Goal: Download file/media

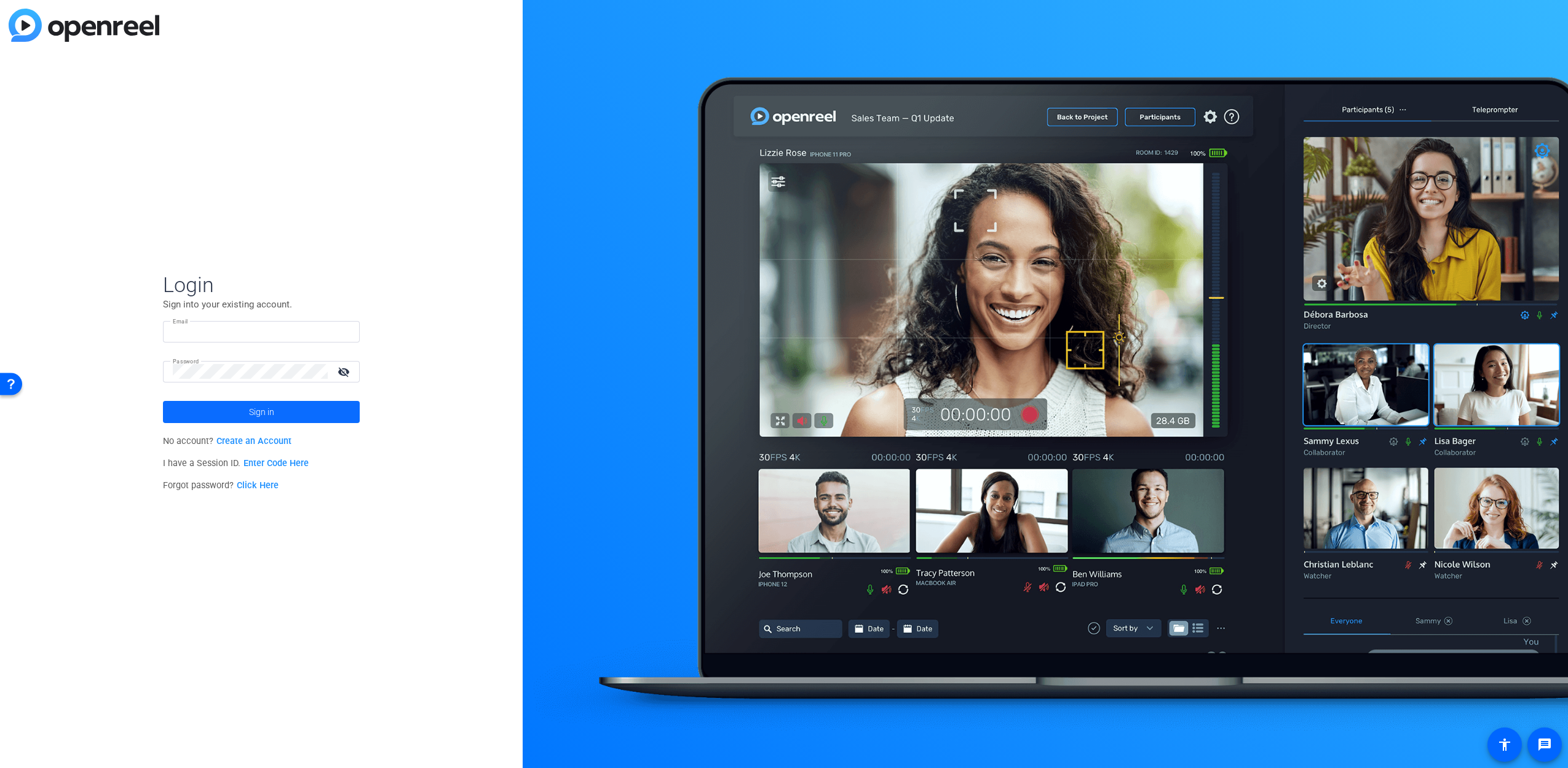
type input "lucy.sullivan@sagepub.com"
click at [239, 411] on span at bounding box center [261, 411] width 197 height 30
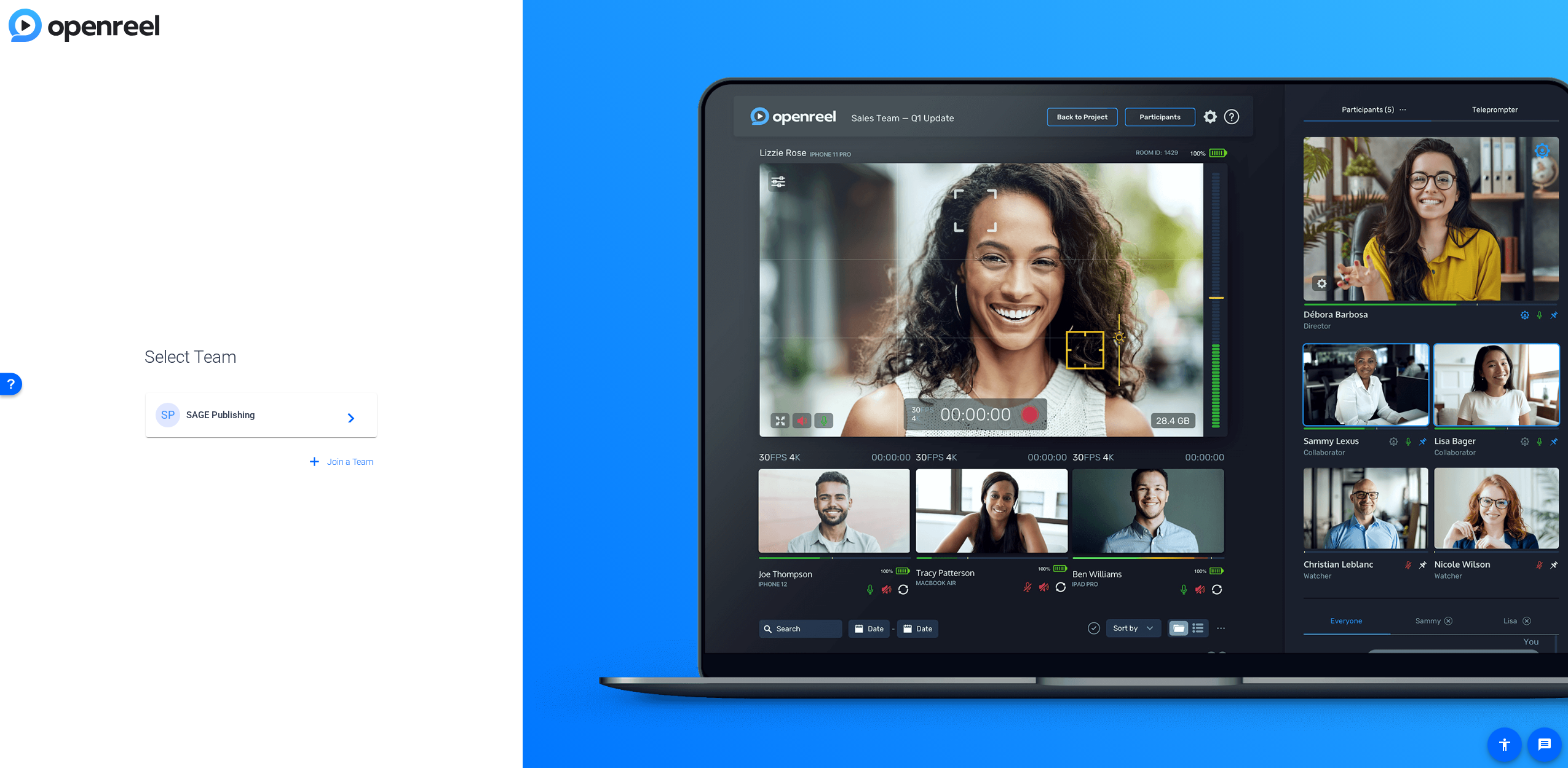
click at [267, 413] on span "SAGE Publishing" at bounding box center [263, 415] width 153 height 11
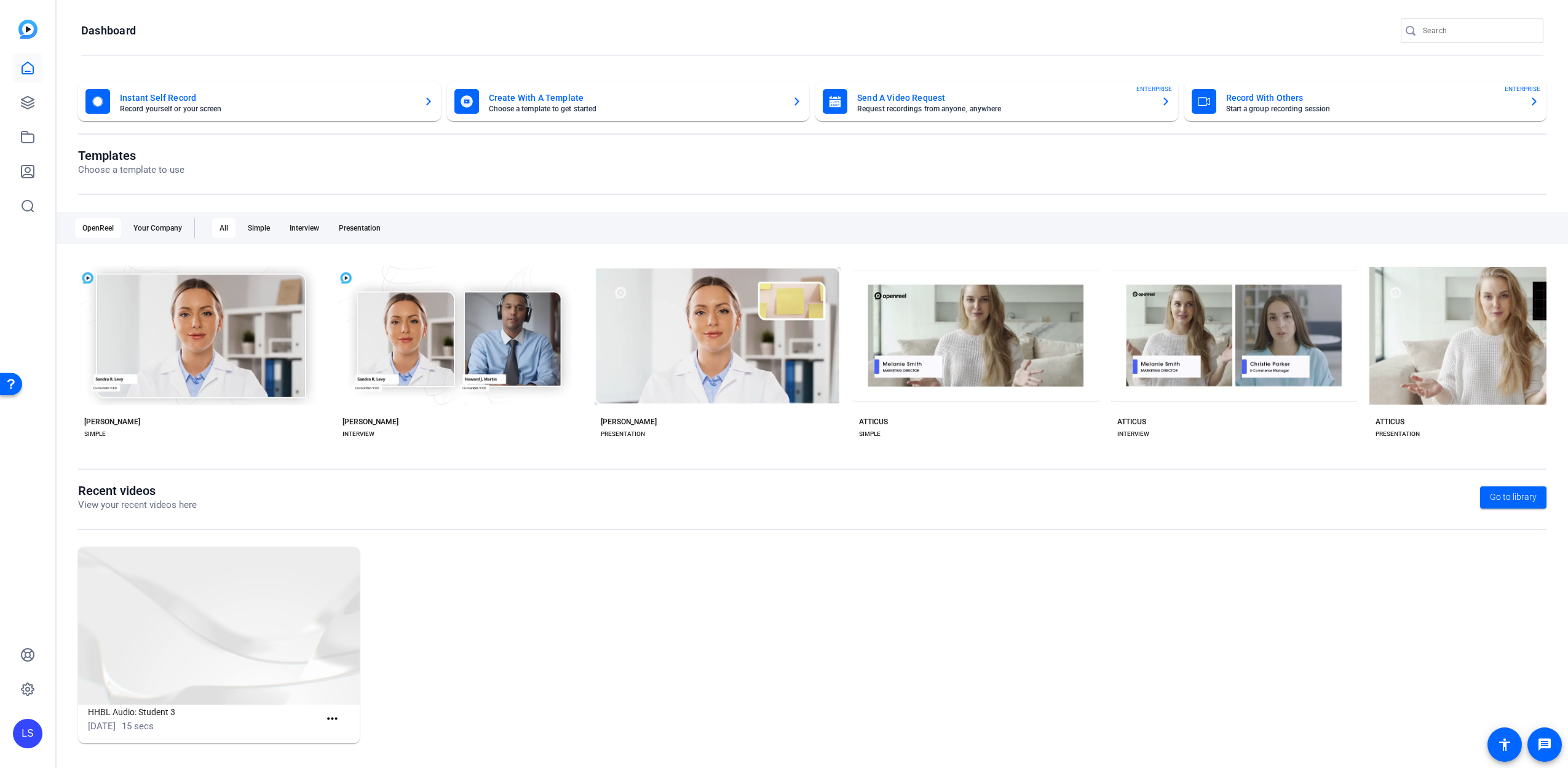
click at [1465, 31] on input "Search" at bounding box center [1478, 31] width 111 height 14
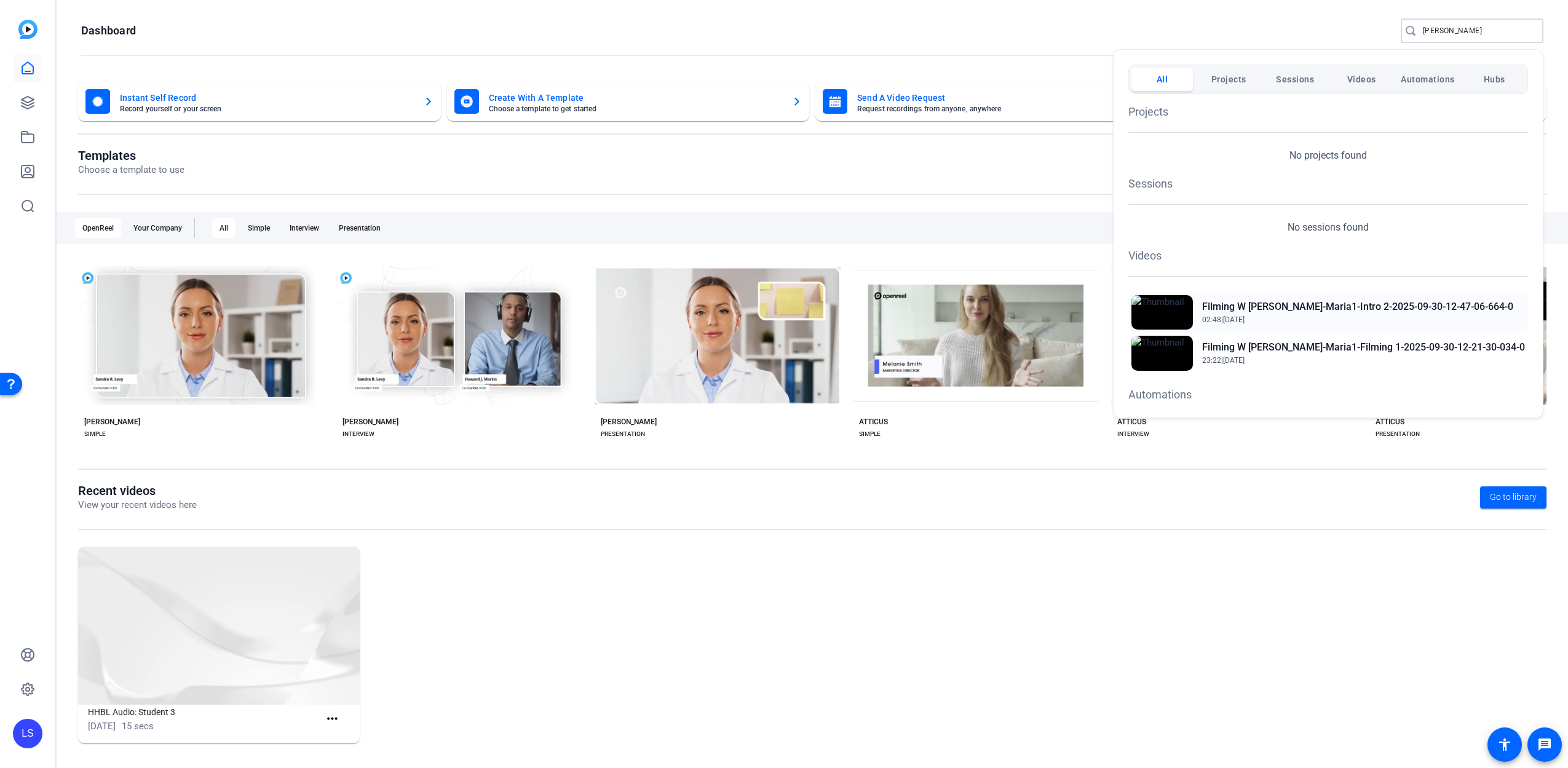
type input "maria king"
click at [1292, 303] on h2 "Filming W Maria-Maria1-Intro 2-2025-09-30-12-47-06-664-0" at bounding box center [1357, 306] width 311 height 14
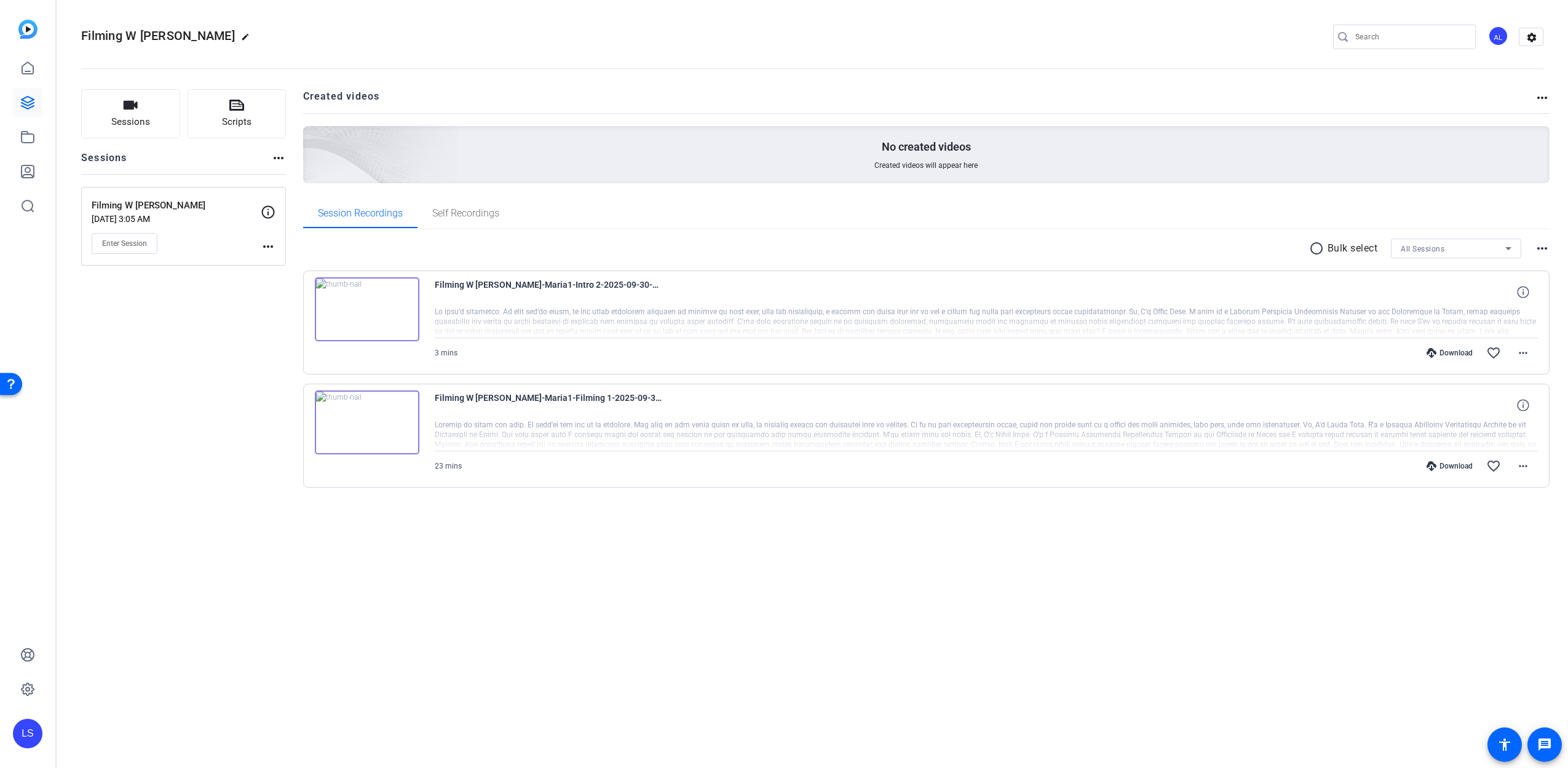
click at [361, 308] on img at bounding box center [366, 309] width 104 height 64
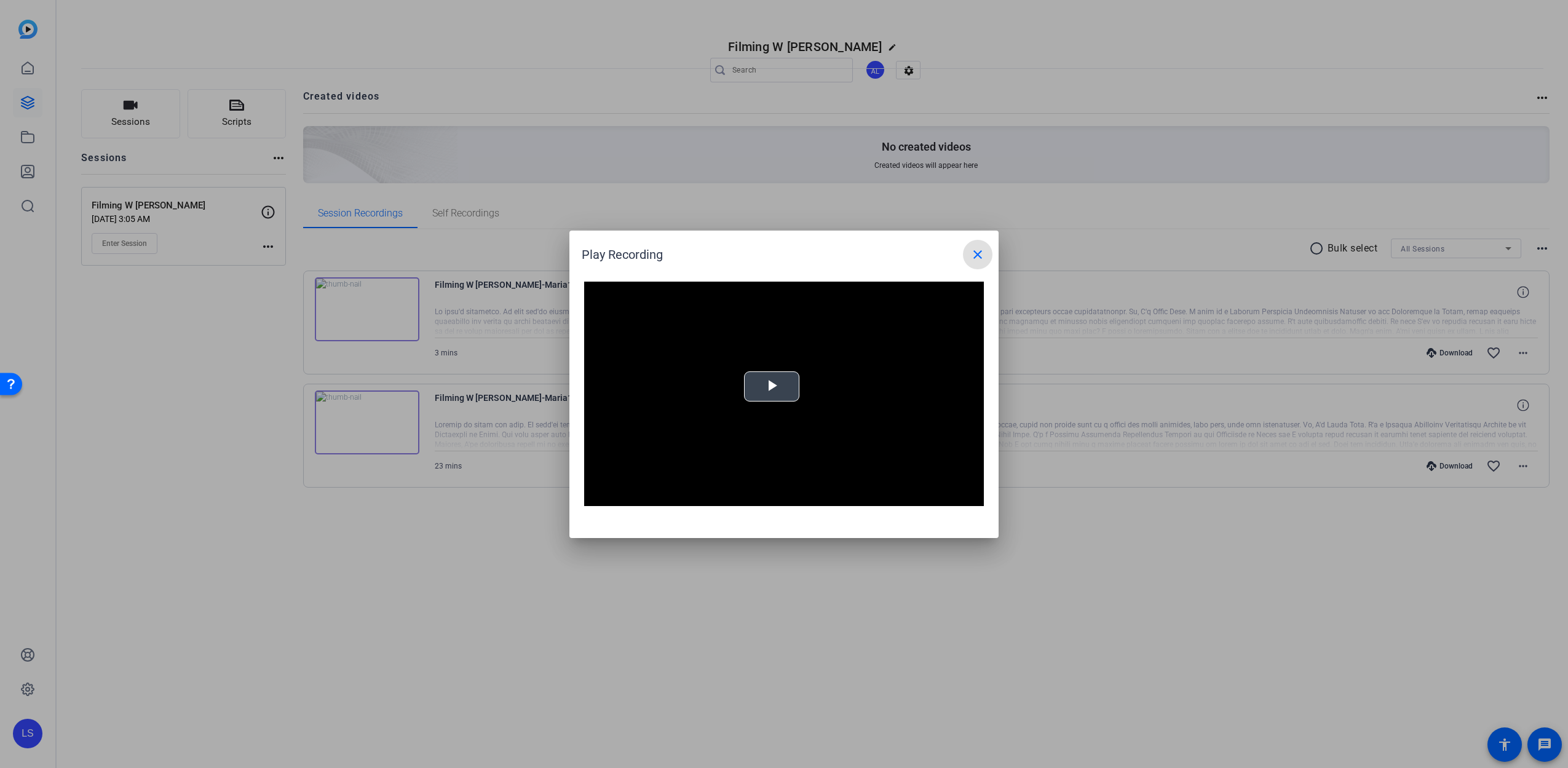
click at [772, 386] on span "Video Player" at bounding box center [772, 386] width 0 height 0
click at [597, 497] on span "Video Player" at bounding box center [596, 497] width 25 height 0
click at [976, 253] on mat-icon "close" at bounding box center [977, 253] width 14 height 14
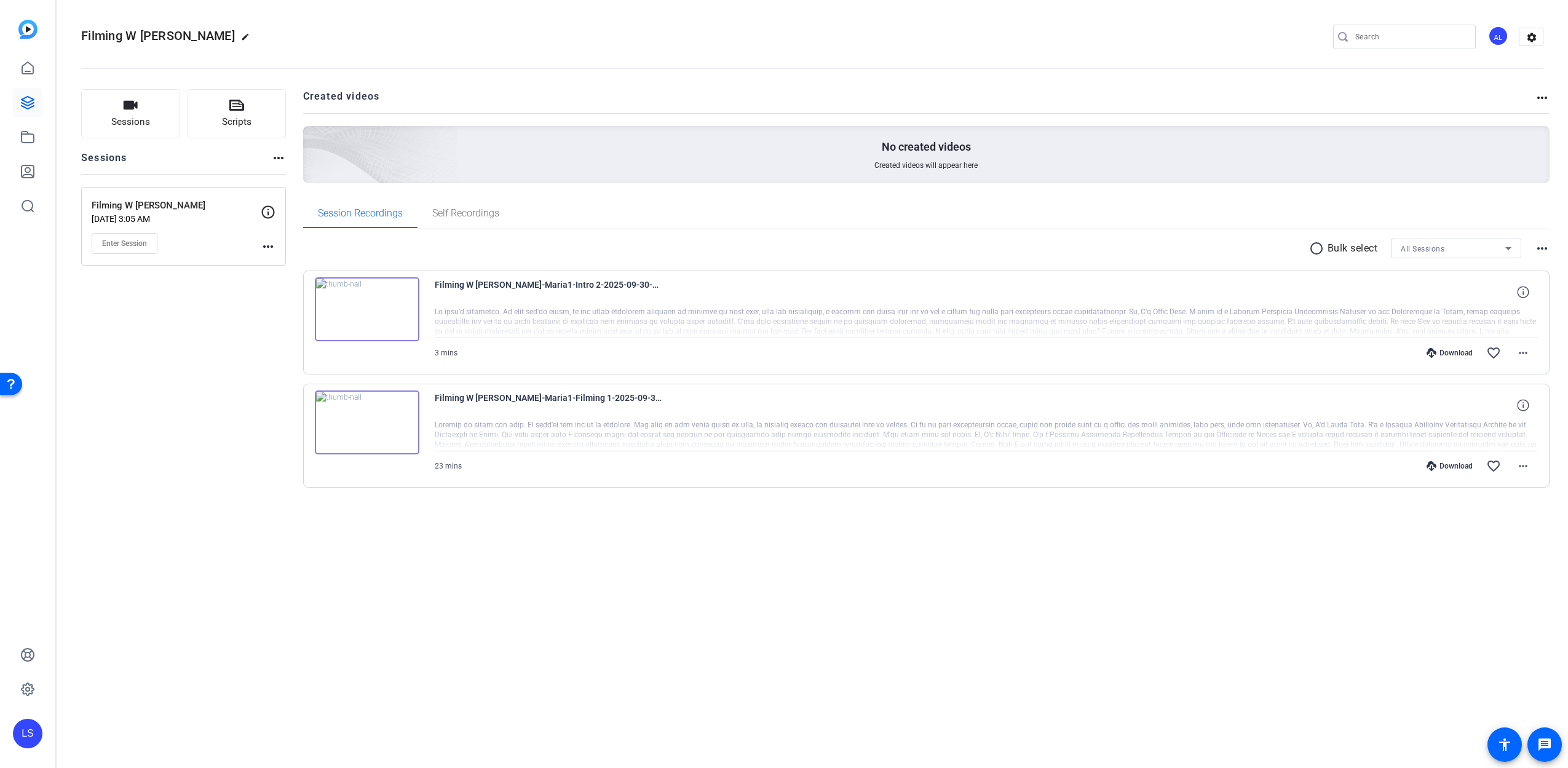
click at [1314, 243] on mat-icon "radio_button_unchecked" at bounding box center [1319, 248] width 19 height 14
click at [1366, 247] on span at bounding box center [1355, 248] width 43 height 30
click at [1379, 312] on span "Download MP4" at bounding box center [1376, 314] width 65 height 14
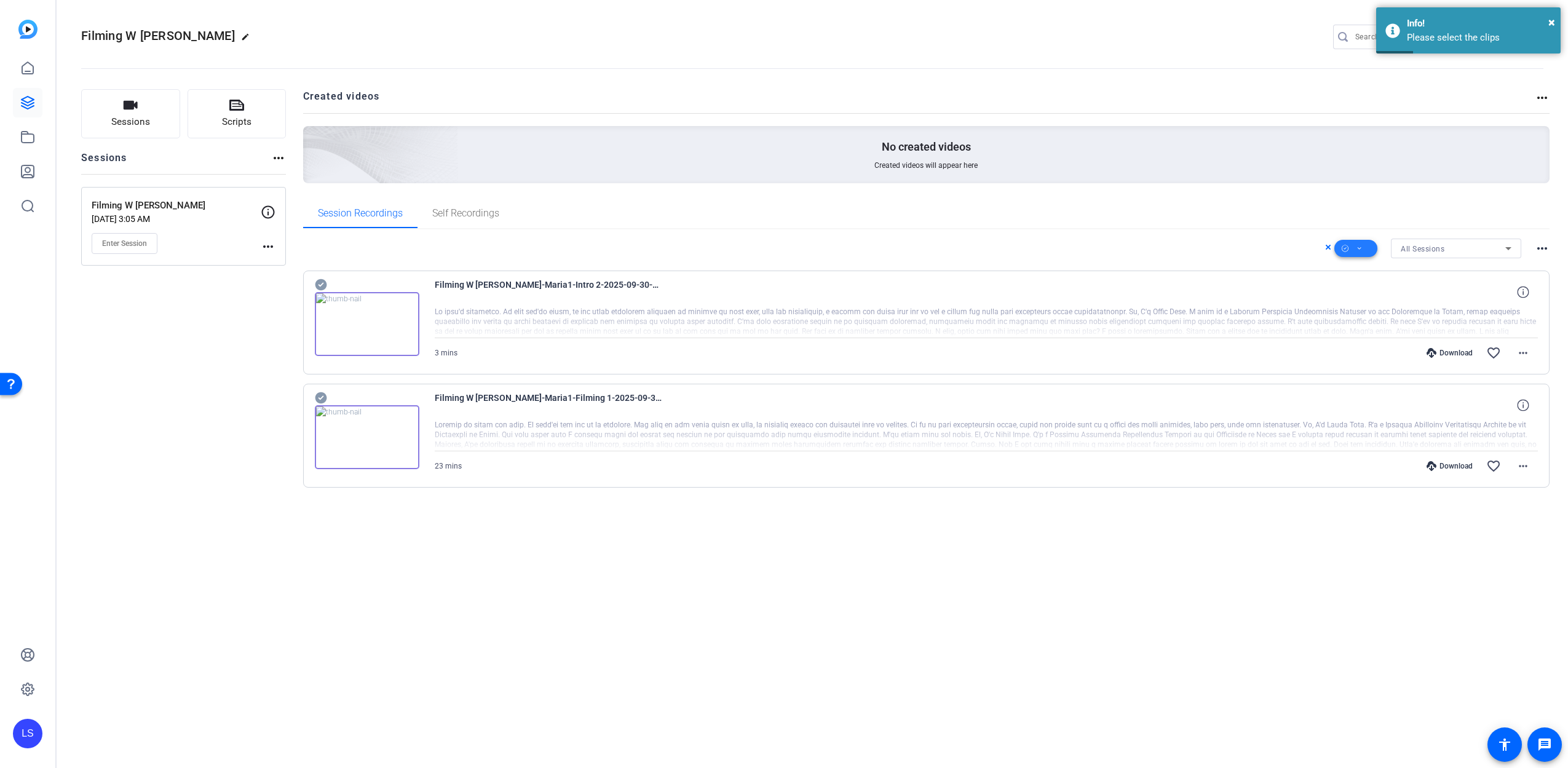
click at [1364, 248] on span at bounding box center [1355, 248] width 43 height 30
click at [1364, 270] on span "Select All" at bounding box center [1376, 267] width 65 height 14
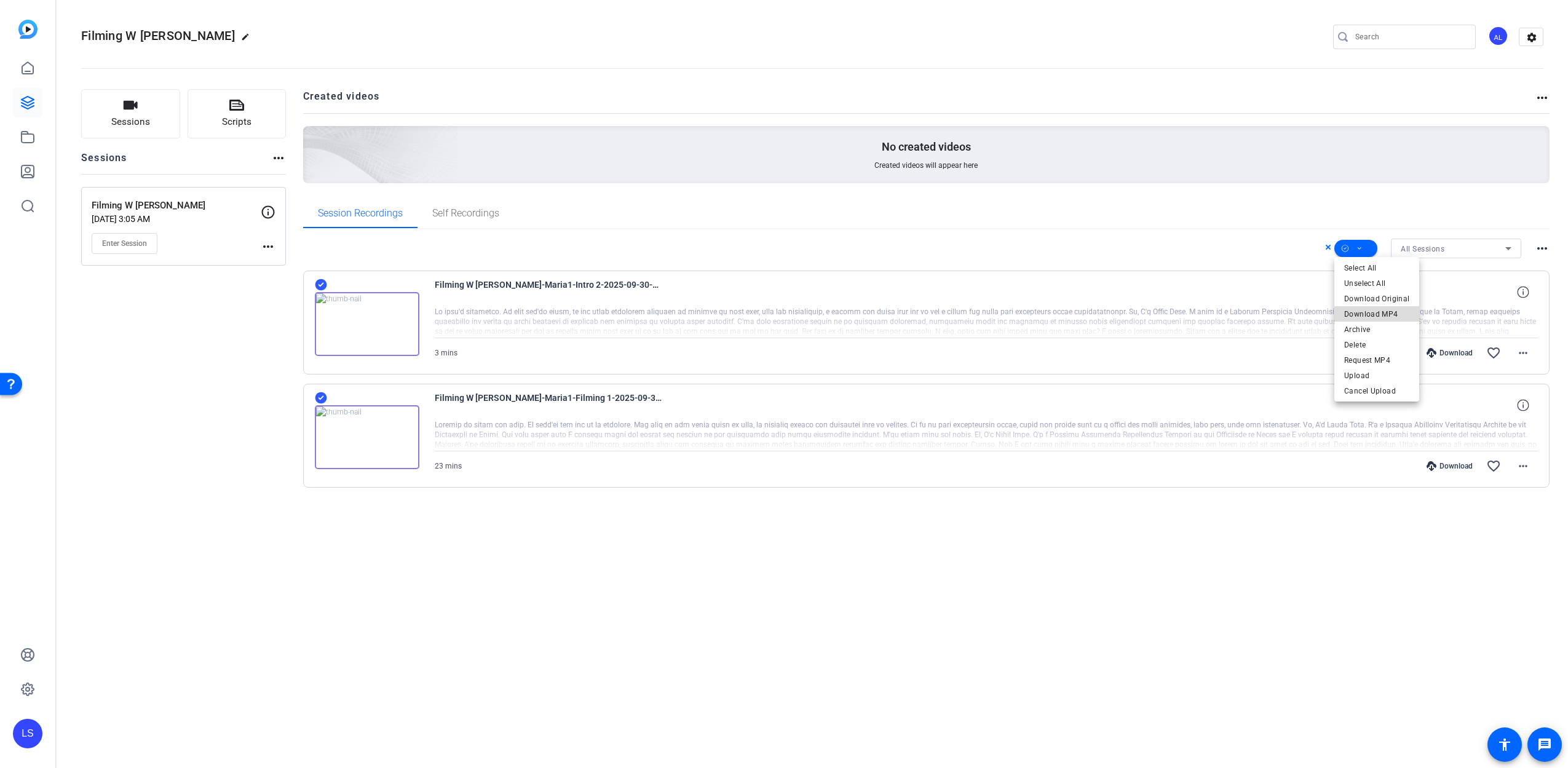
click at [1381, 314] on span "Download MP4" at bounding box center [1376, 314] width 65 height 14
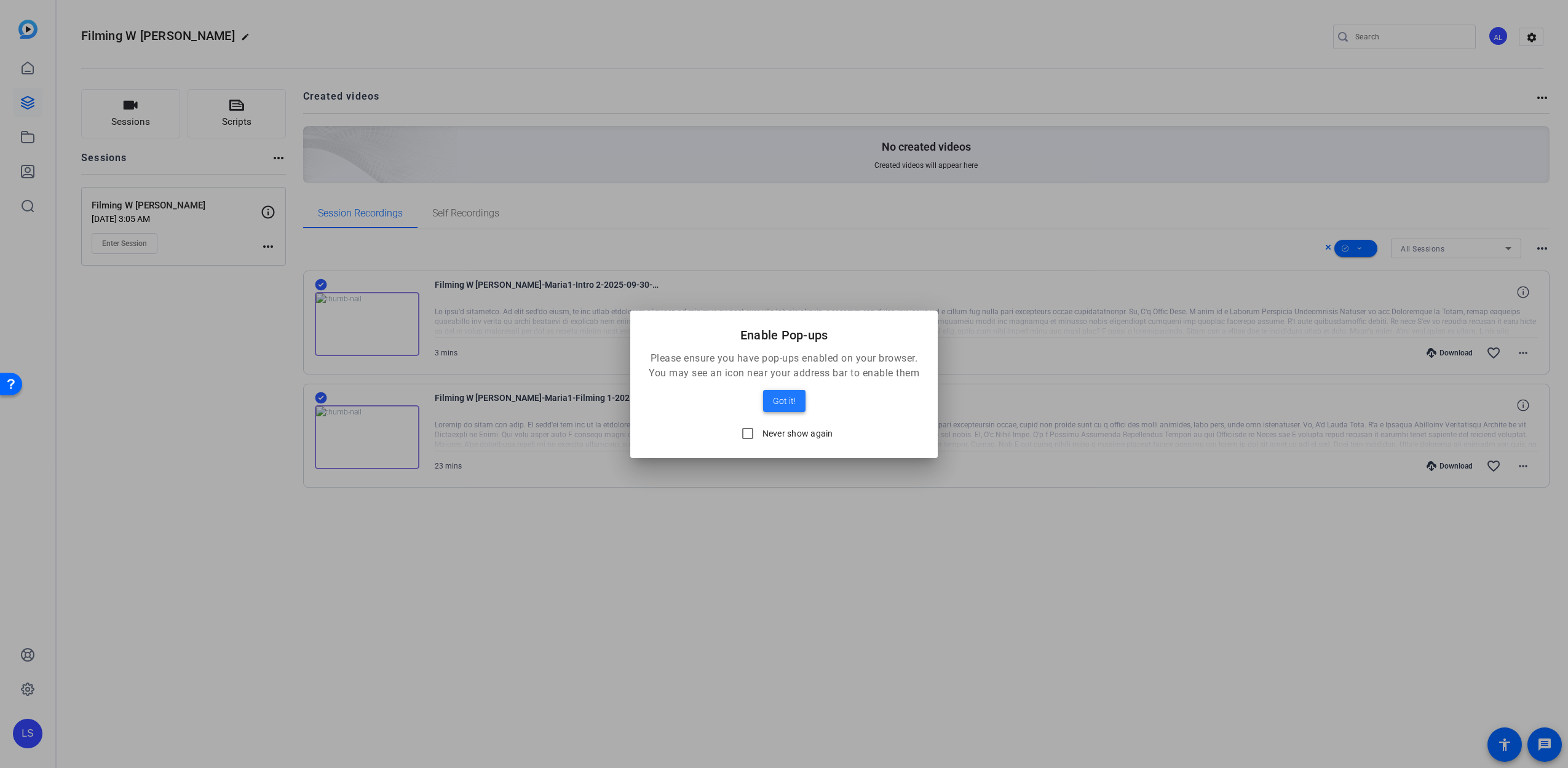
click at [788, 410] on span at bounding box center [784, 400] width 42 height 30
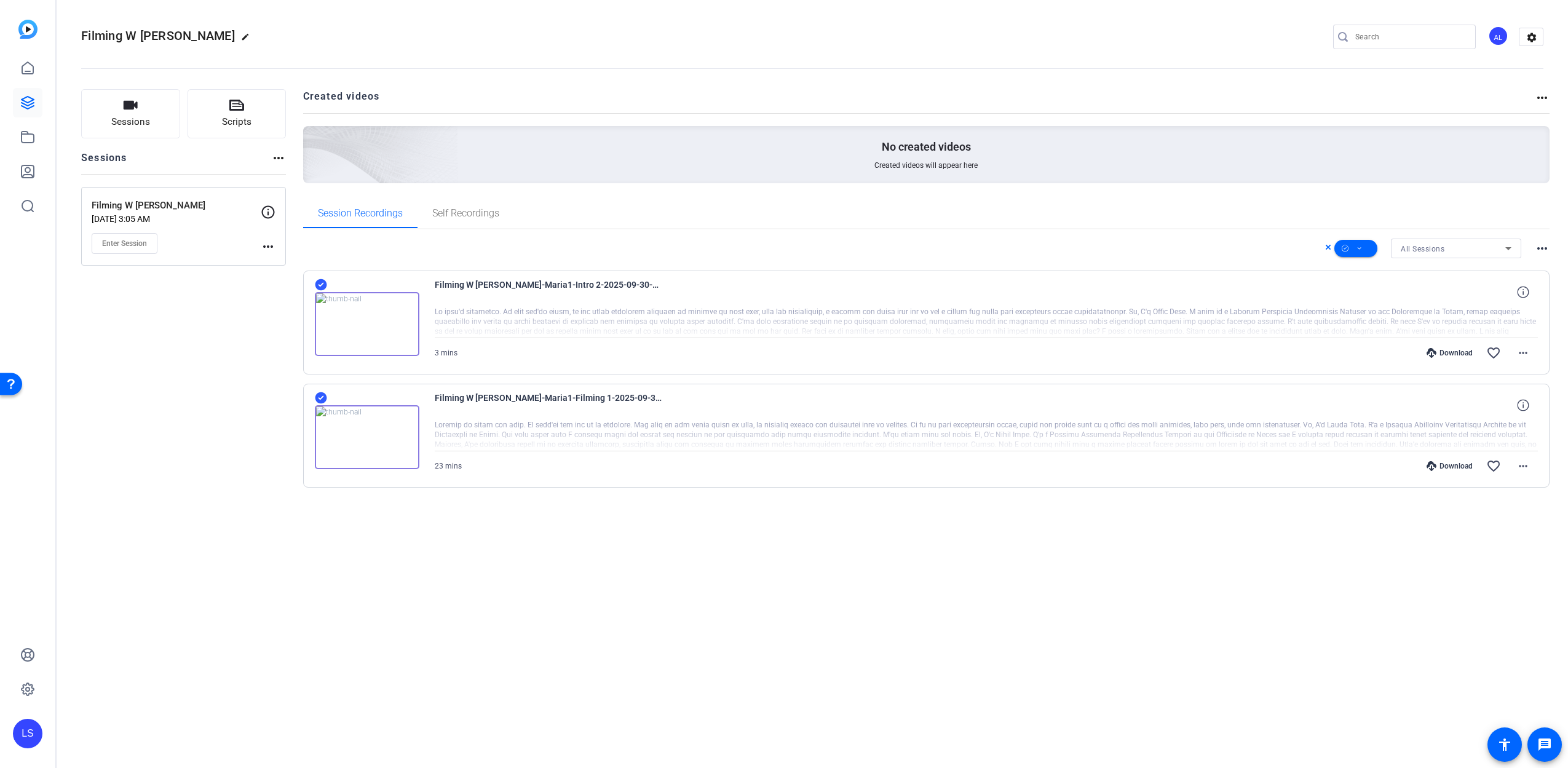
click at [1385, 35] on input "Search" at bounding box center [1410, 36] width 111 height 14
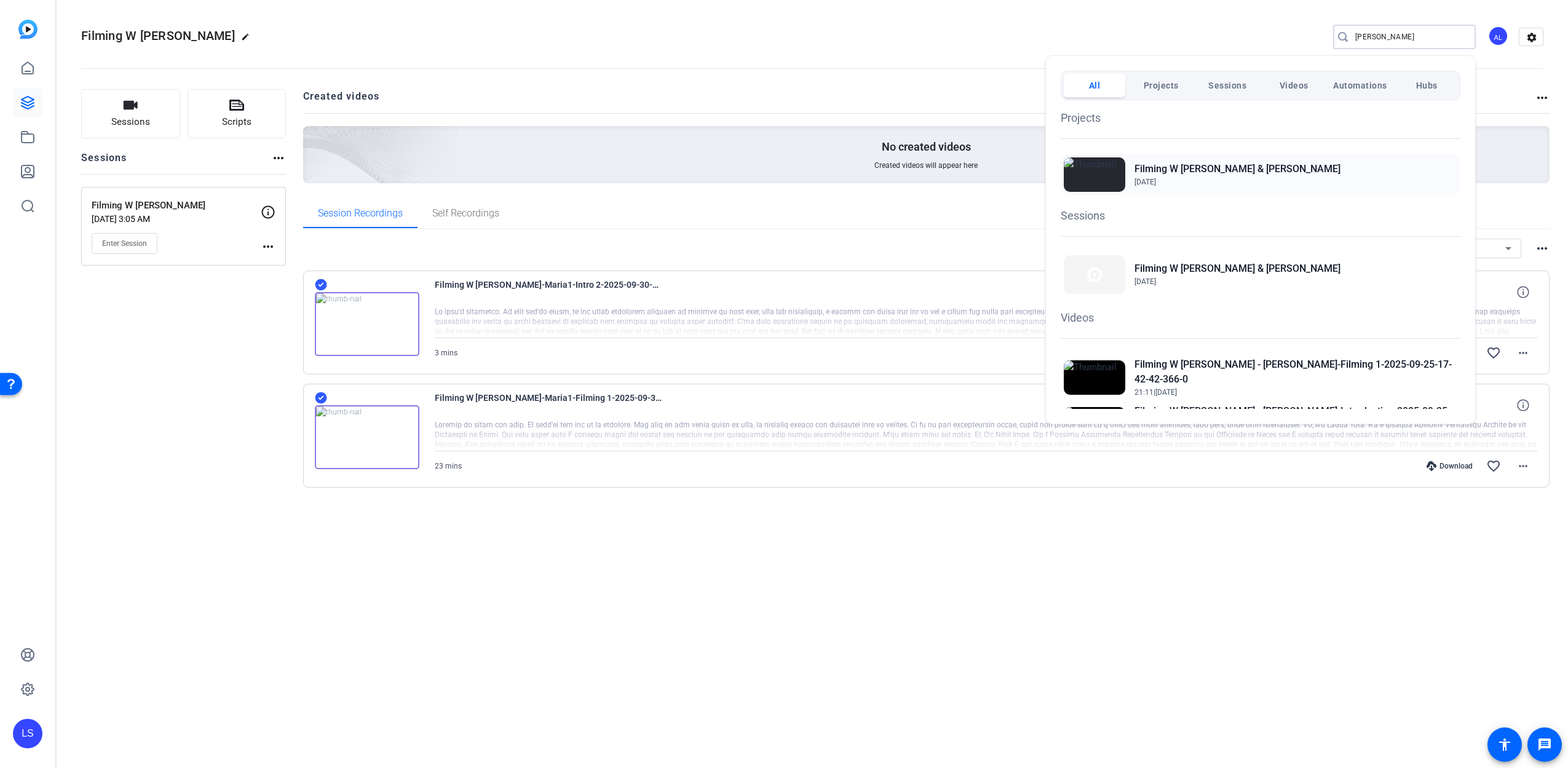
type input "jodie"
click at [1163, 170] on h2 "Filming W [PERSON_NAME] & [PERSON_NAME]" at bounding box center [1237, 169] width 206 height 14
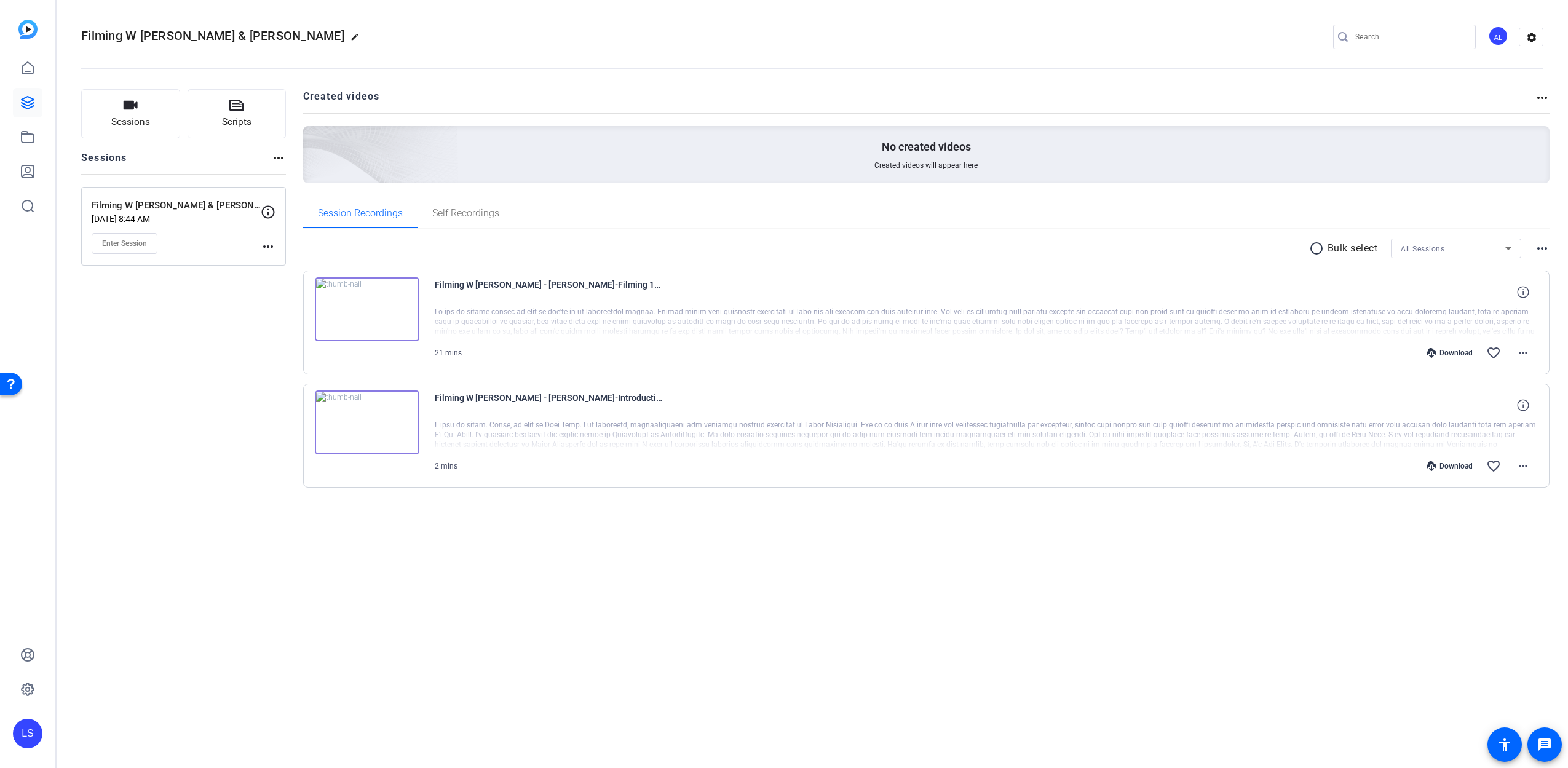
click at [1320, 249] on mat-icon "radio_button_unchecked" at bounding box center [1319, 248] width 19 height 14
click at [1362, 247] on icon at bounding box center [1359, 248] width 6 height 15
click at [1365, 266] on span "Select All" at bounding box center [1376, 267] width 65 height 14
click at [1364, 247] on div at bounding box center [784, 384] width 1568 height 768
click at [1361, 249] on icon at bounding box center [1359, 248] width 6 height 15
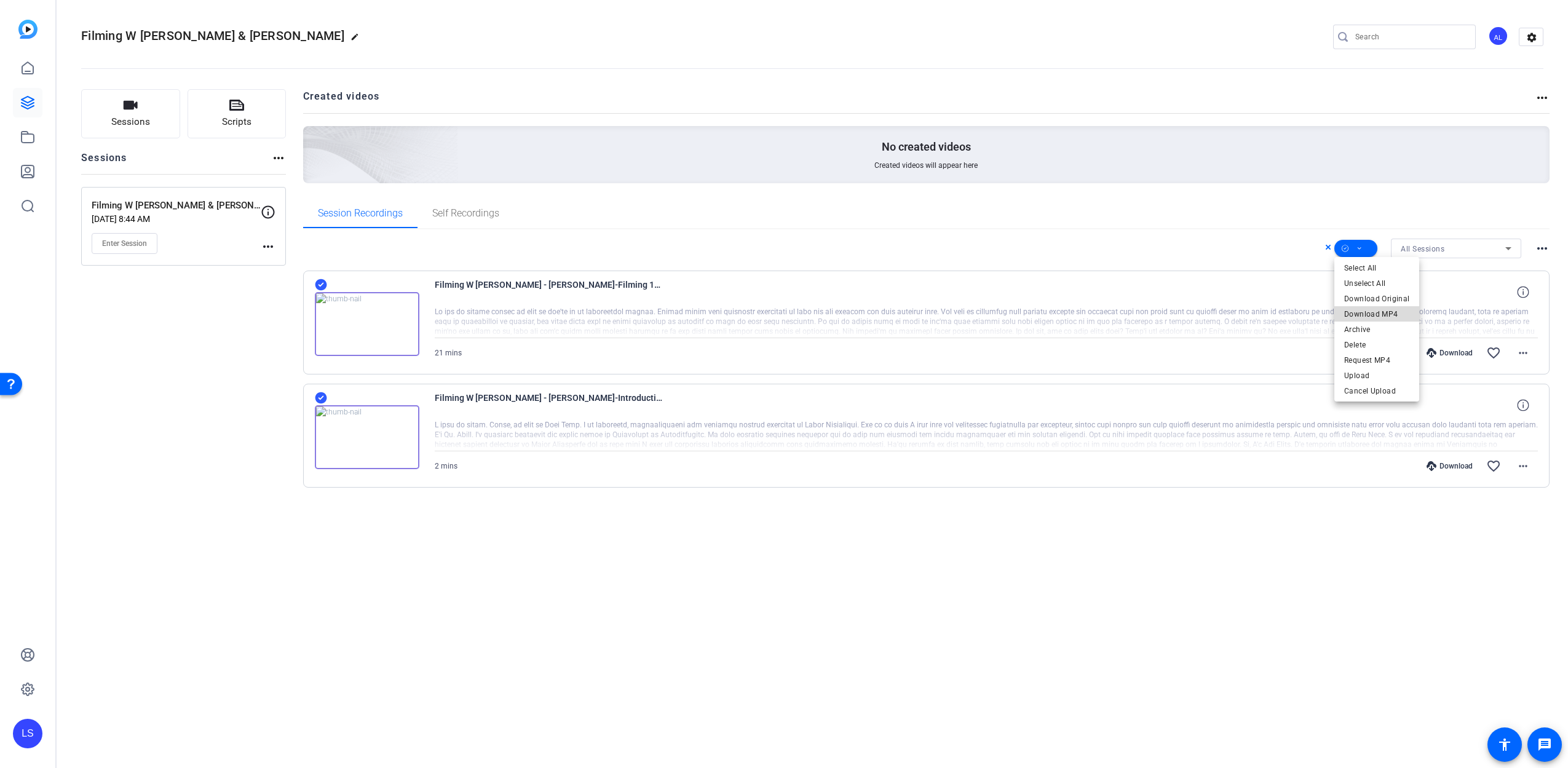
click at [1378, 314] on span "Download MP4" at bounding box center [1376, 314] width 65 height 14
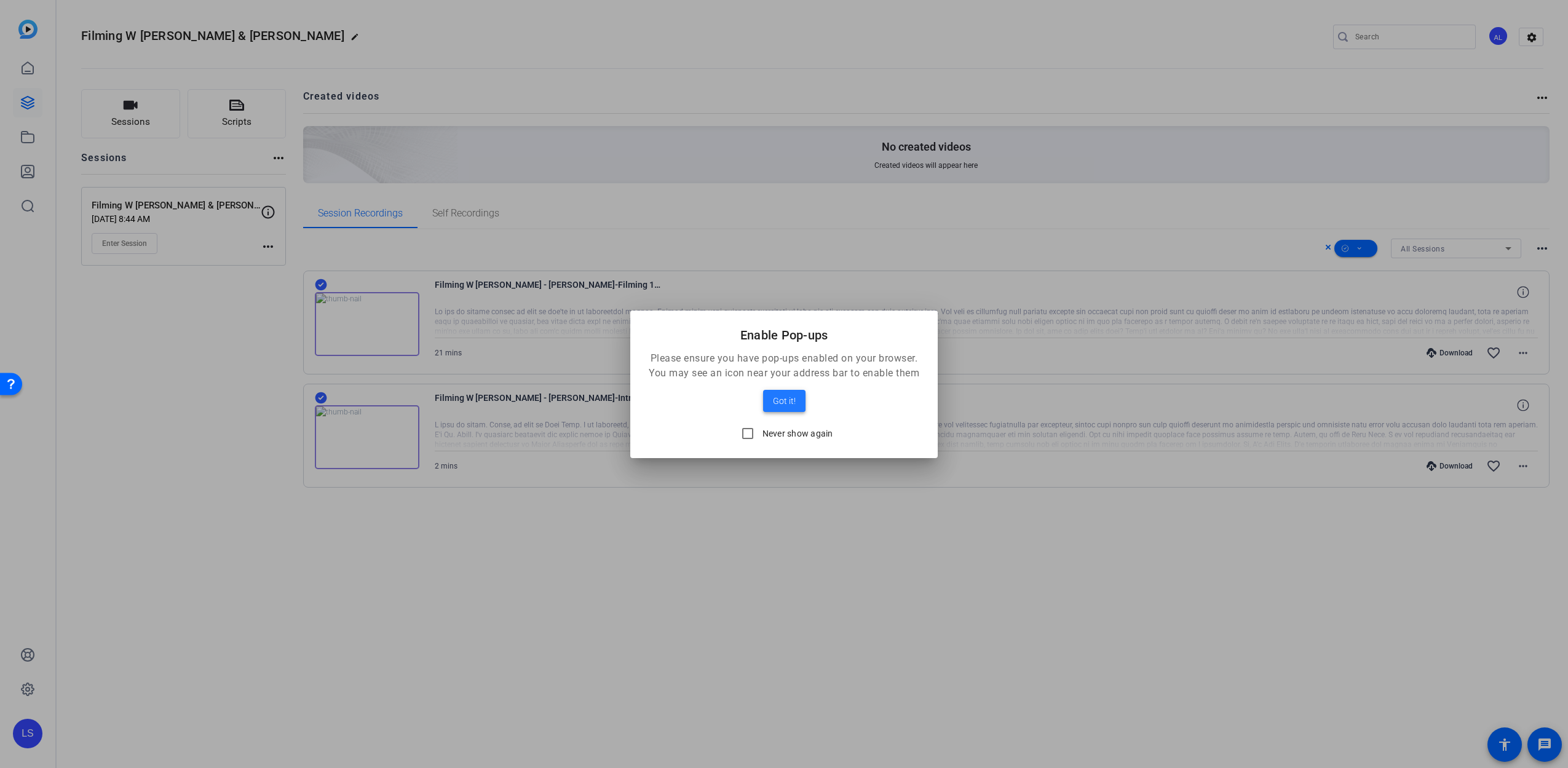
click at [773, 396] on span "Got it!" at bounding box center [784, 400] width 23 height 14
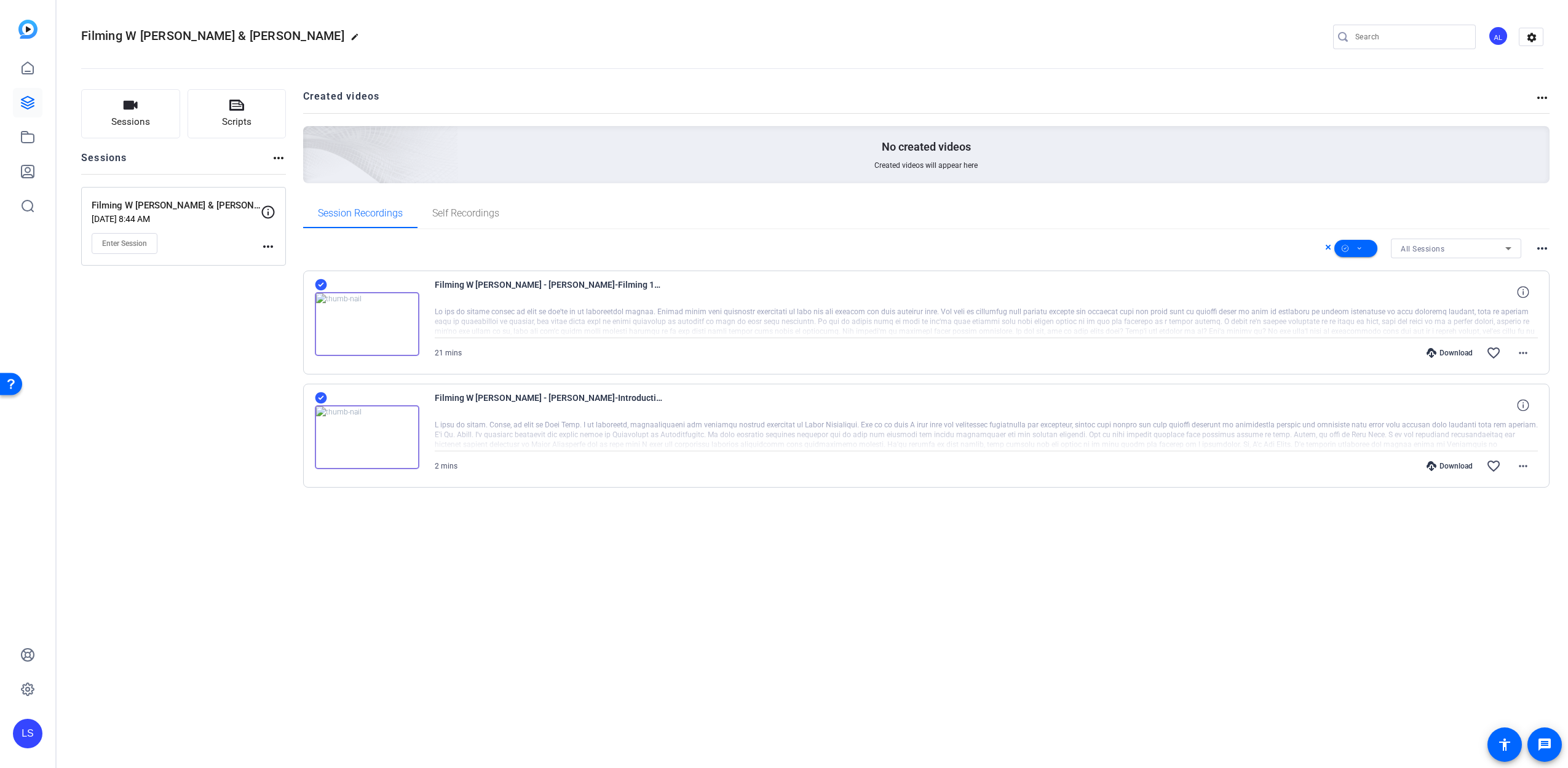
click at [1376, 42] on div at bounding box center [1410, 36] width 111 height 25
click at [1378, 37] on input "Search" at bounding box center [1410, 36] width 111 height 14
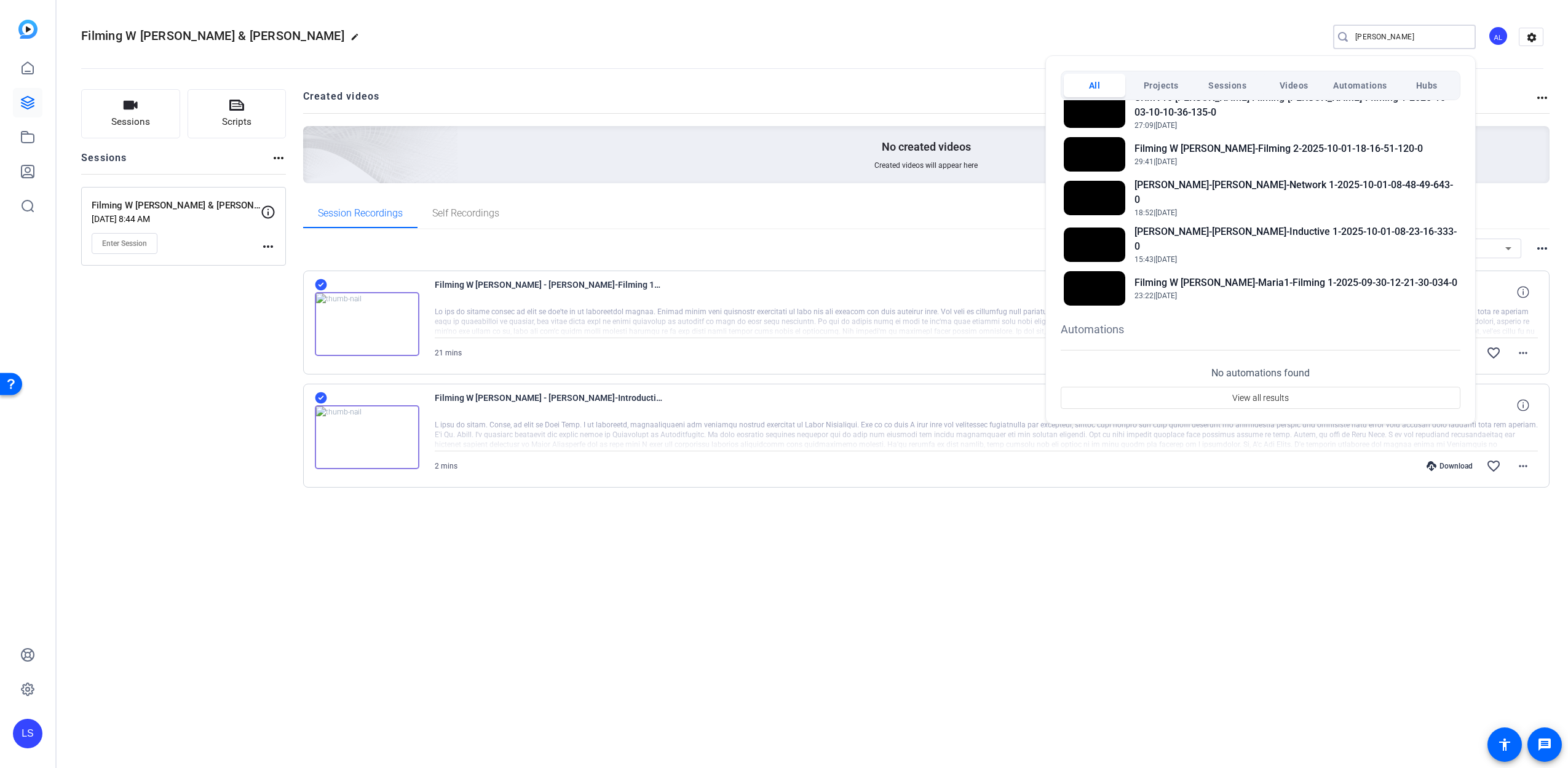
scroll to position [771, 0]
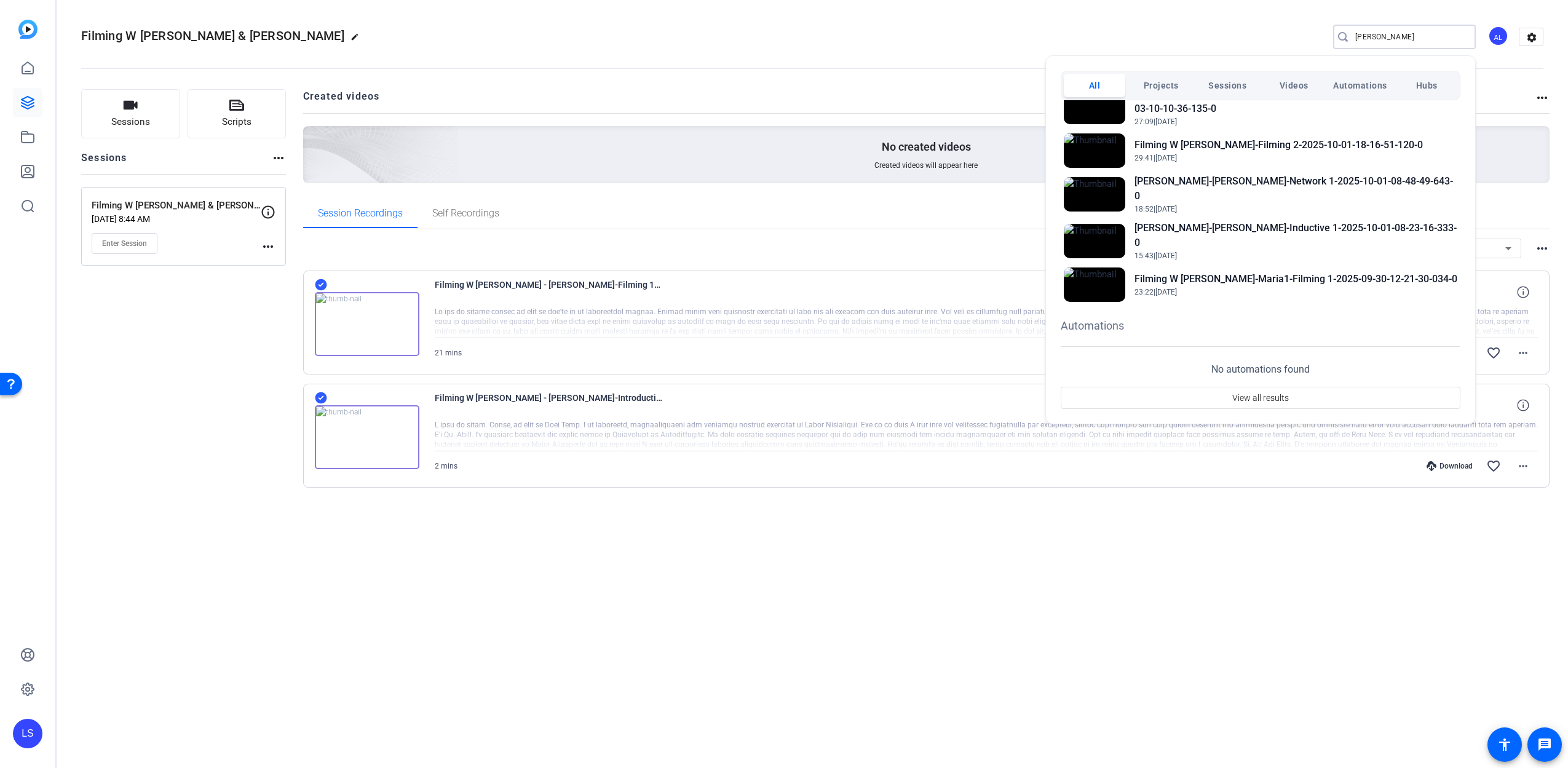
click at [1275, 643] on div at bounding box center [784, 384] width 1568 height 768
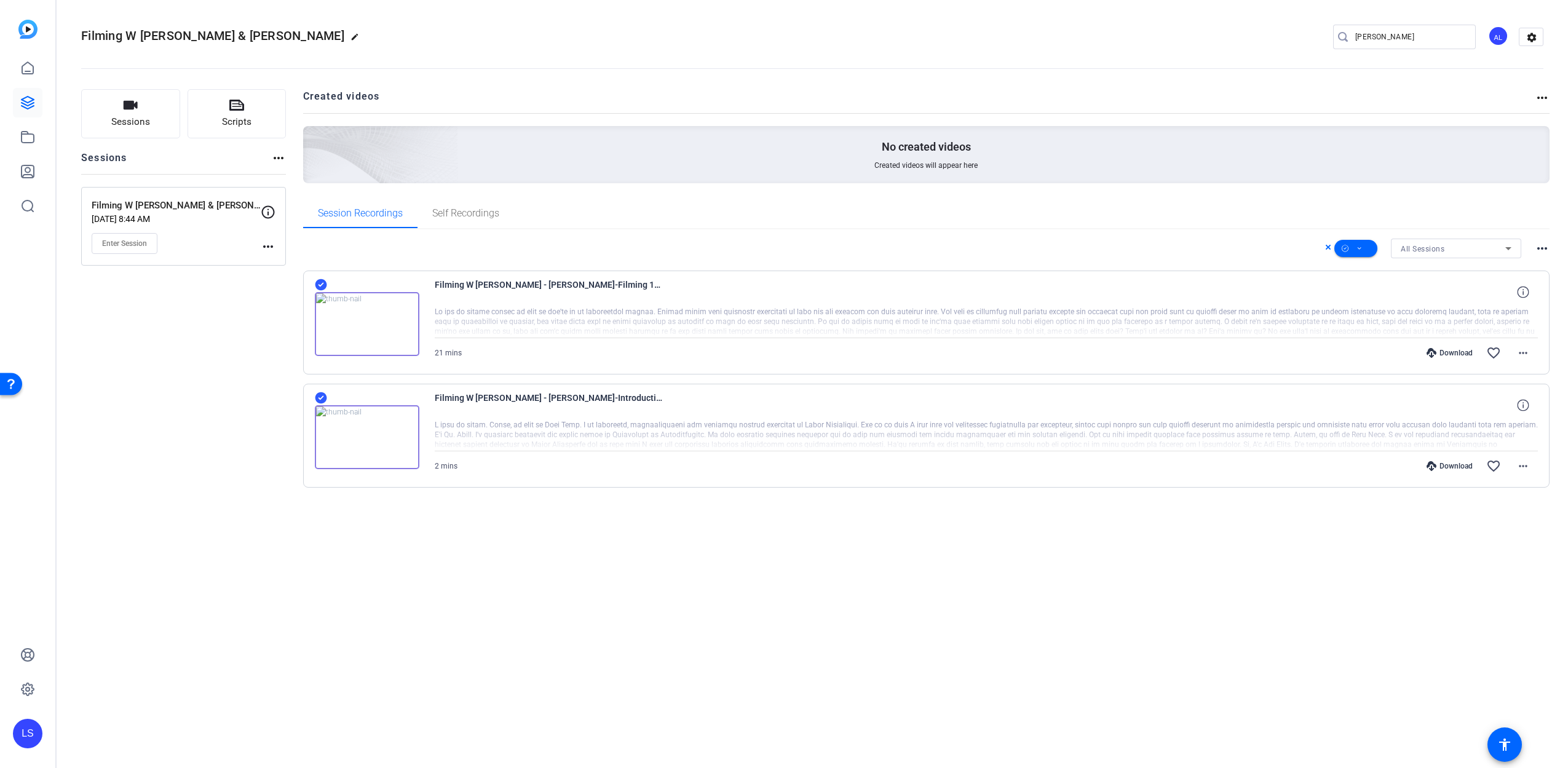
click at [1361, 39] on input "[PERSON_NAME]" at bounding box center [1410, 36] width 111 height 14
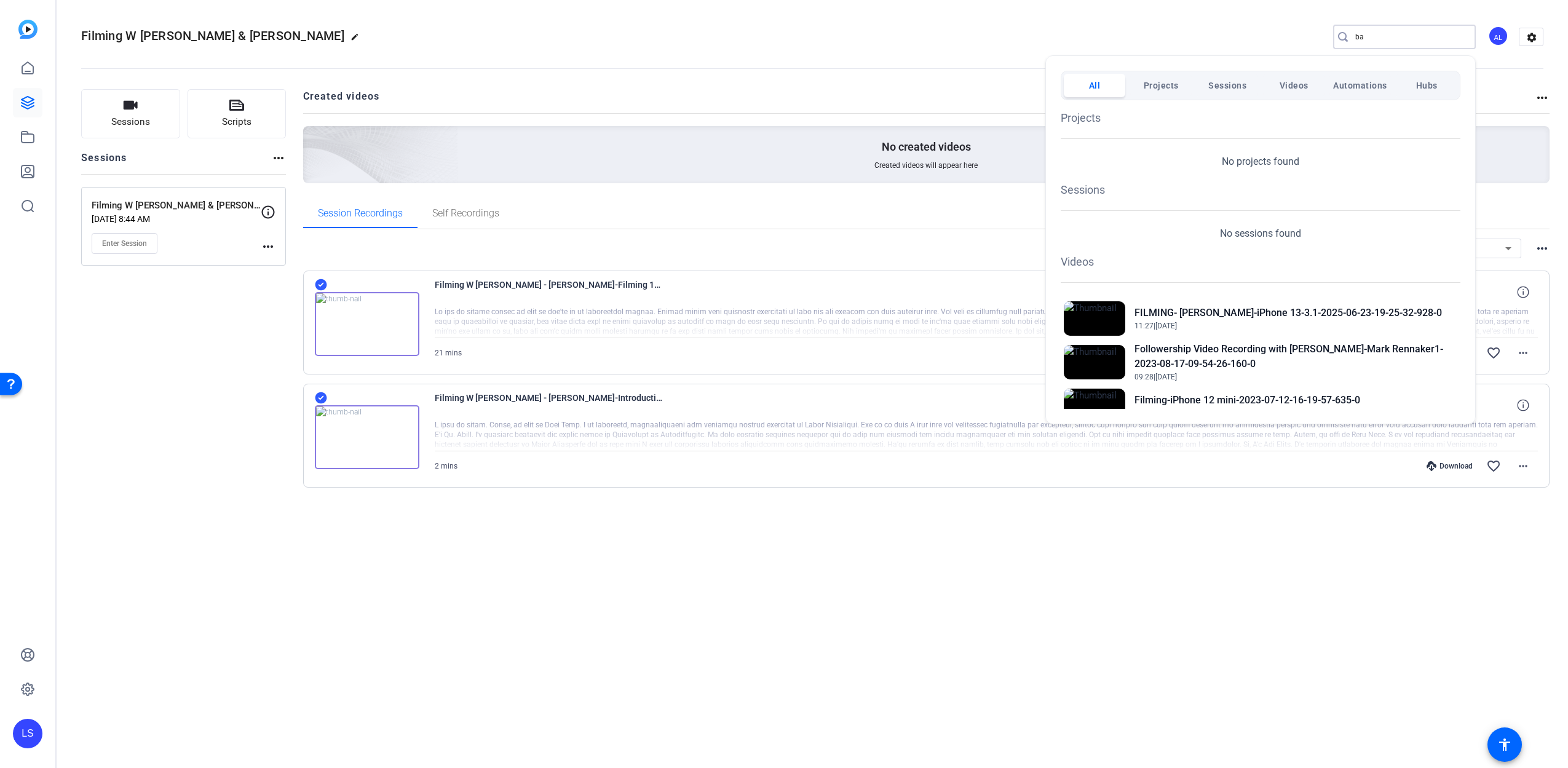
type input "b"
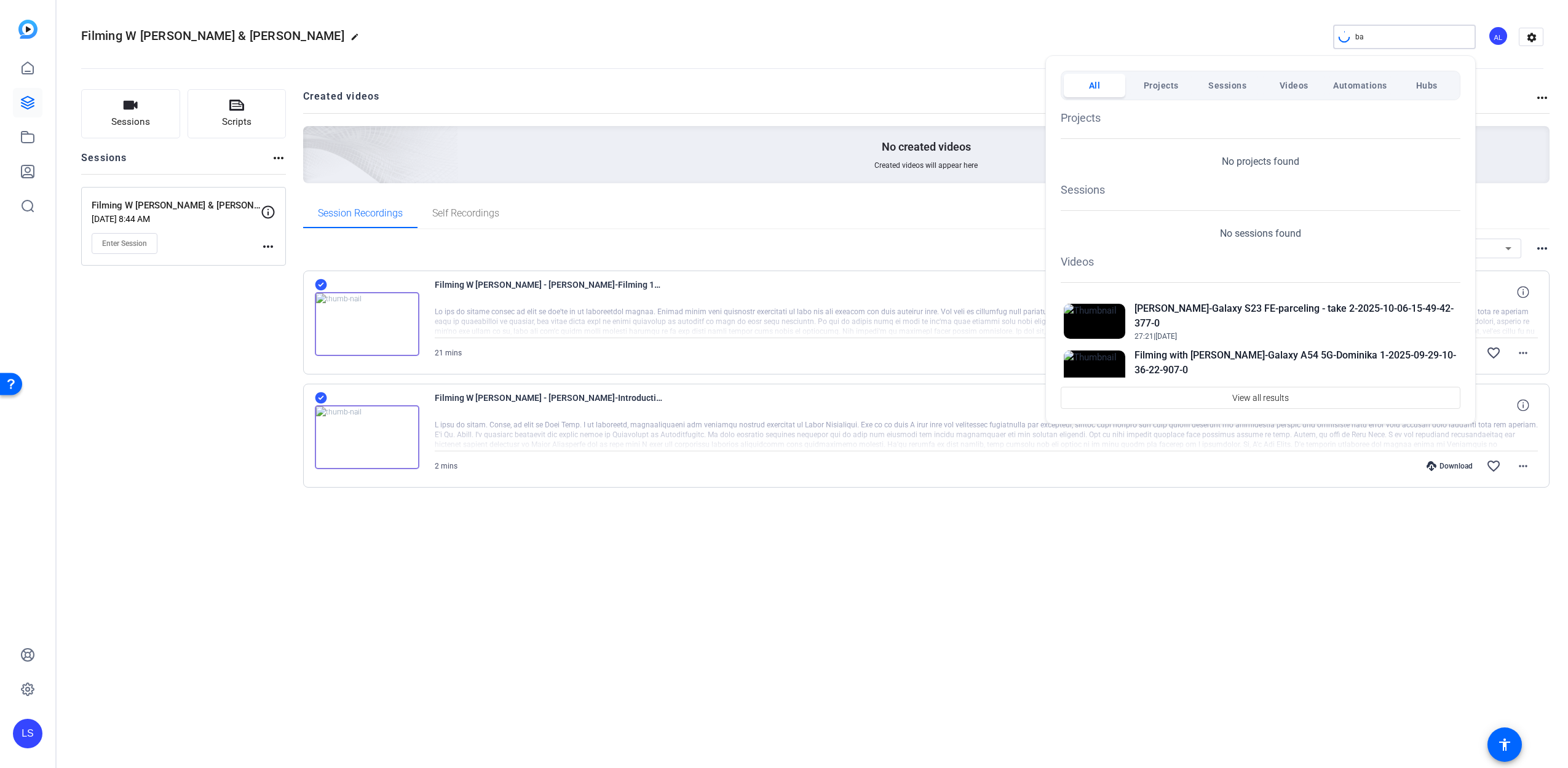
type input "b"
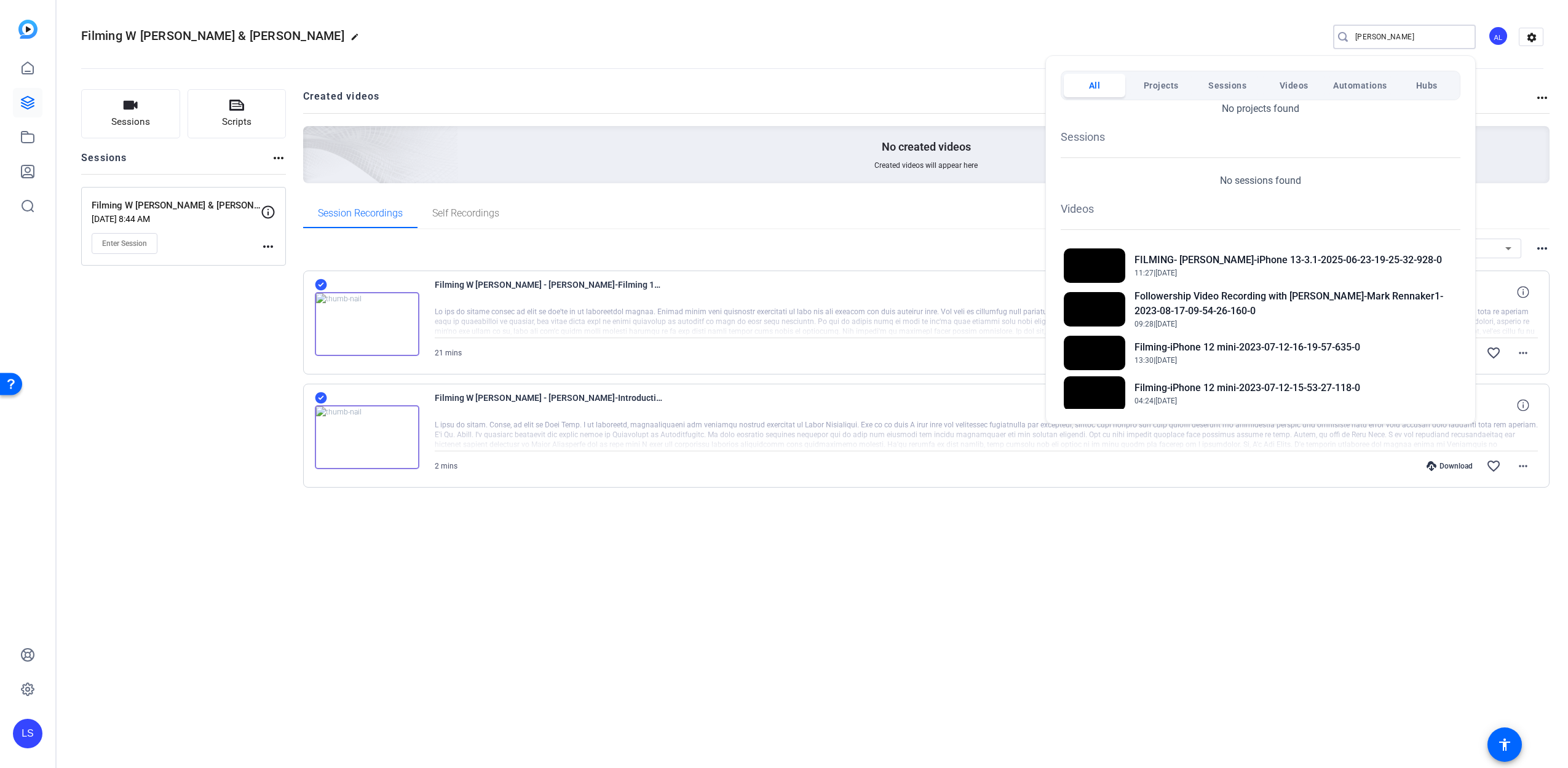
scroll to position [80, 0]
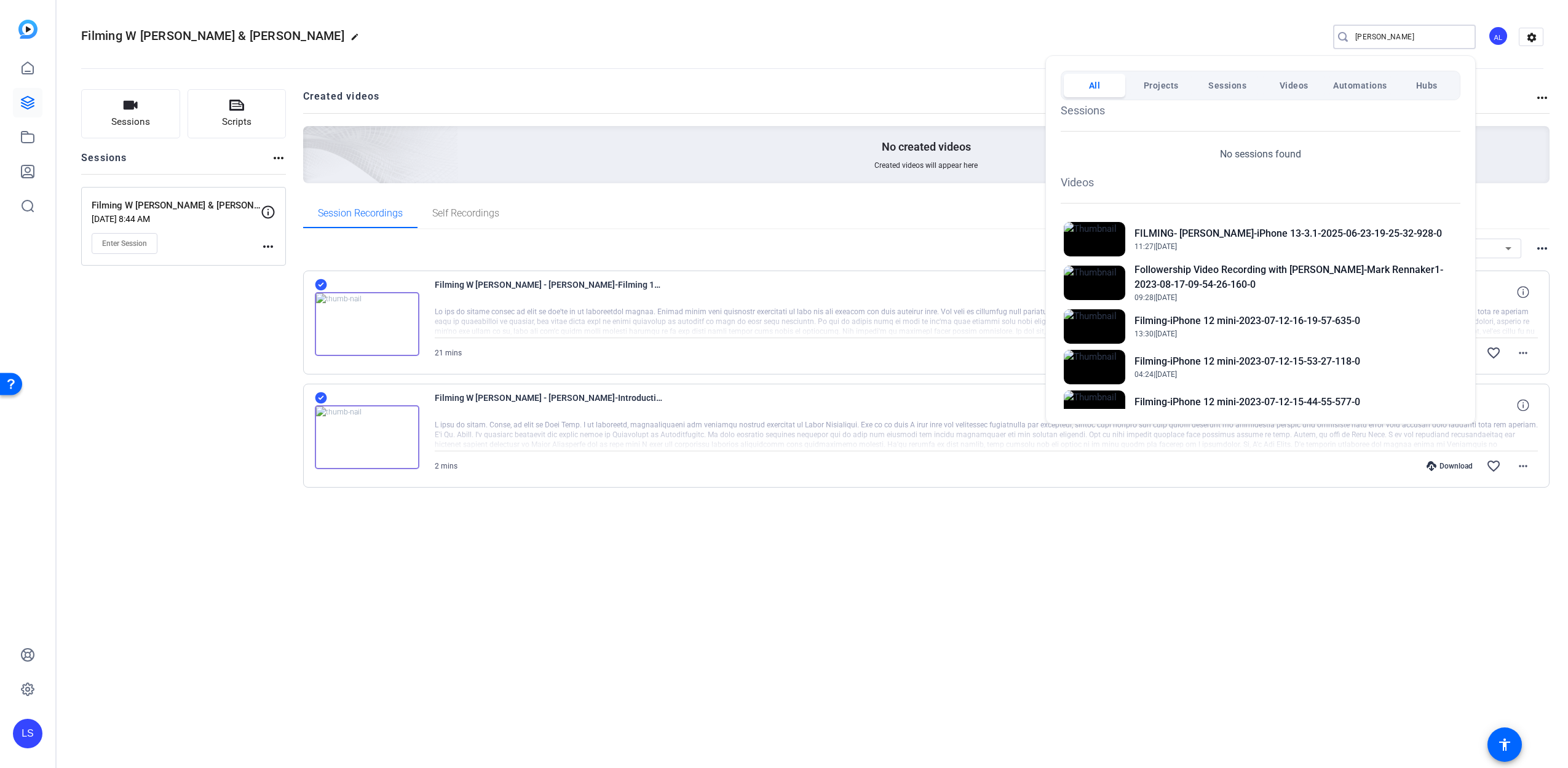
type input "[PERSON_NAME]"
